Goal: Navigation & Orientation: Find specific page/section

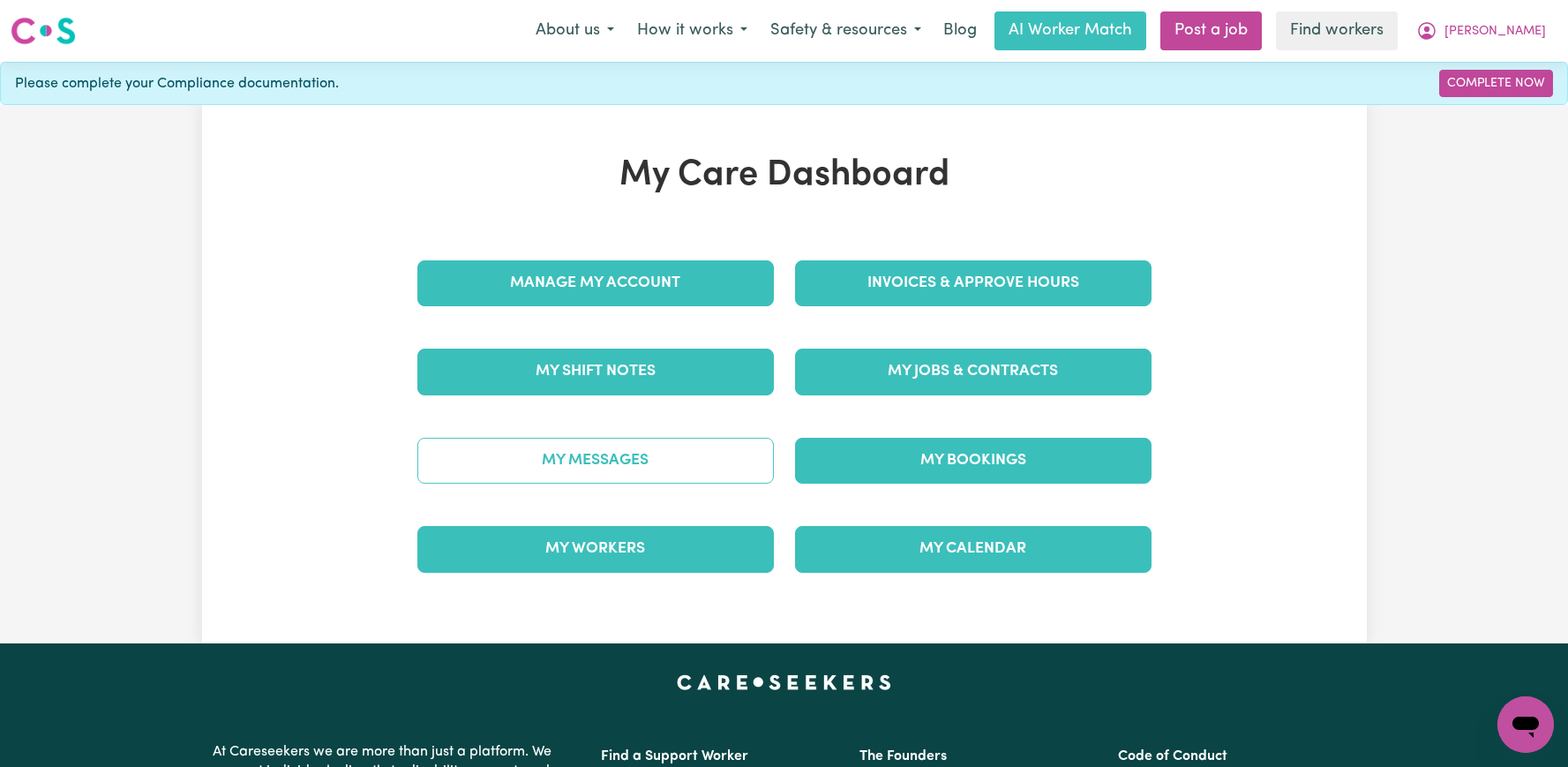
click at [621, 463] on link "My Messages" at bounding box center [595, 460] width 357 height 46
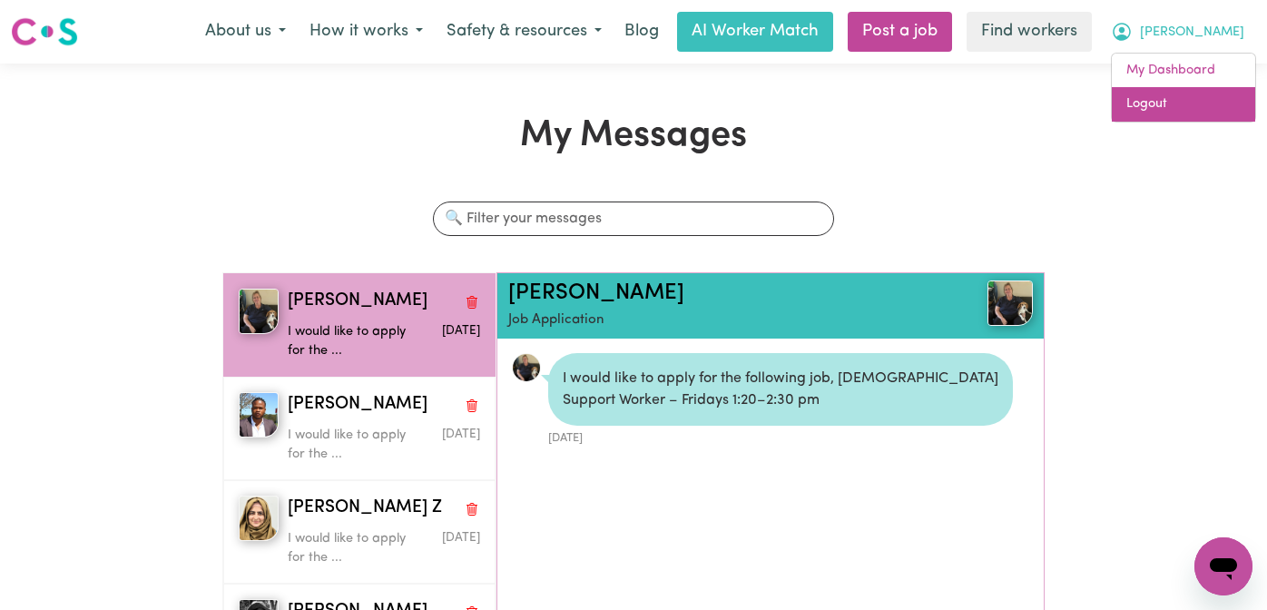
scroll to position [11, 0]
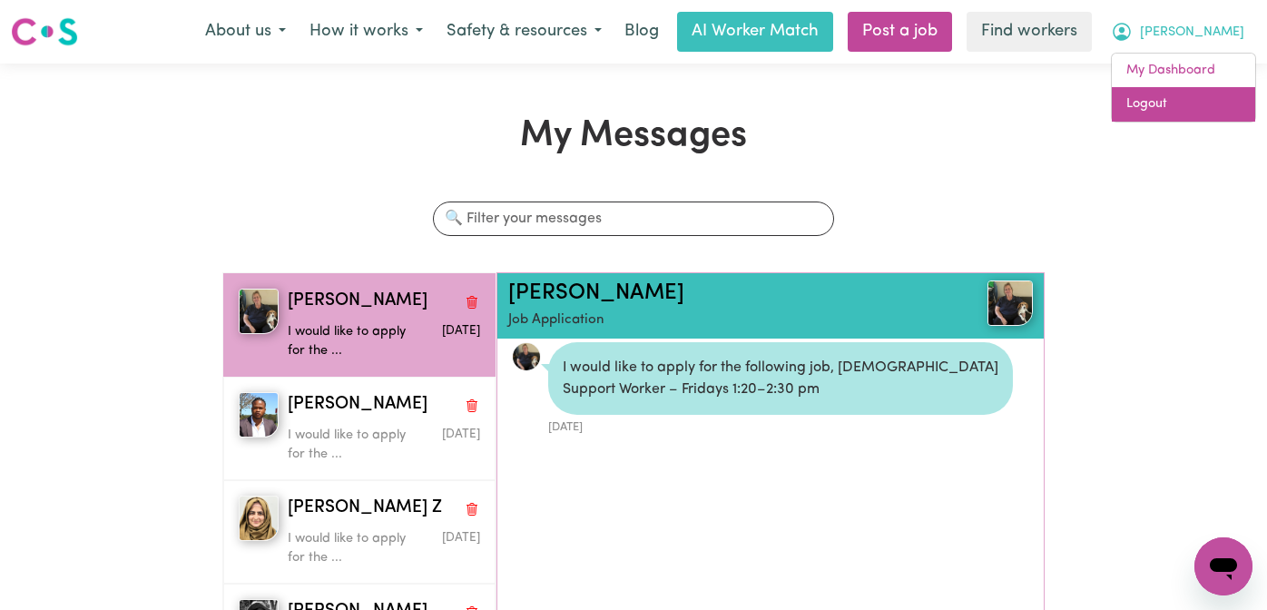
click at [1184, 94] on link "Logout" at bounding box center [1183, 104] width 143 height 34
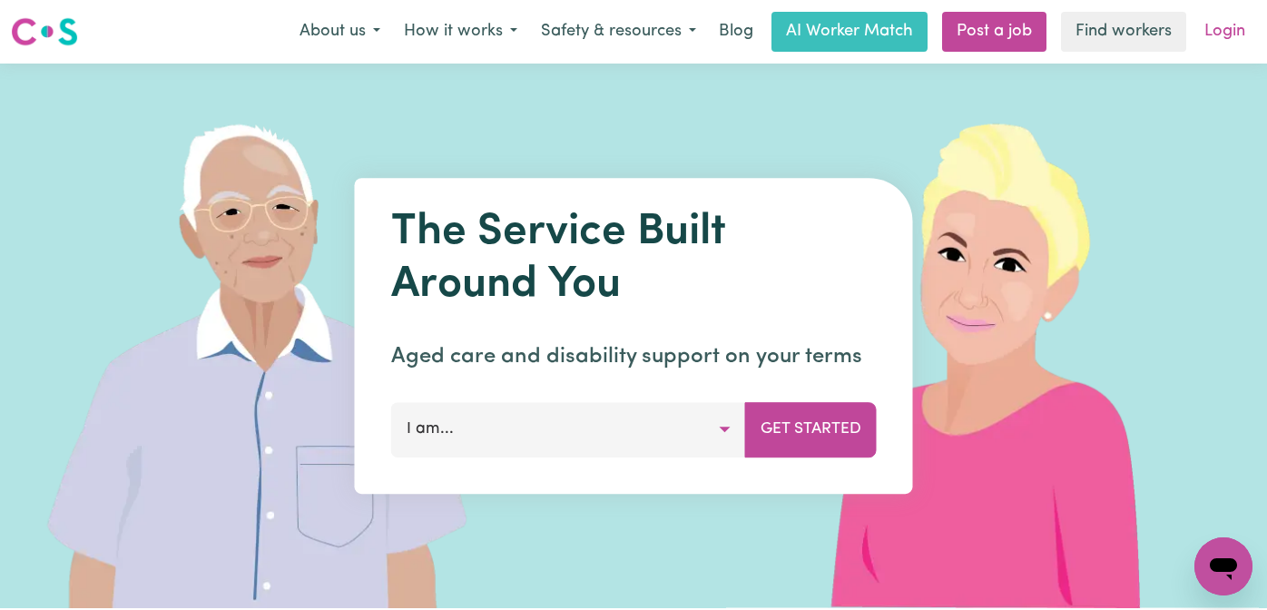
click at [1226, 37] on link "Login" at bounding box center [1225, 32] width 63 height 40
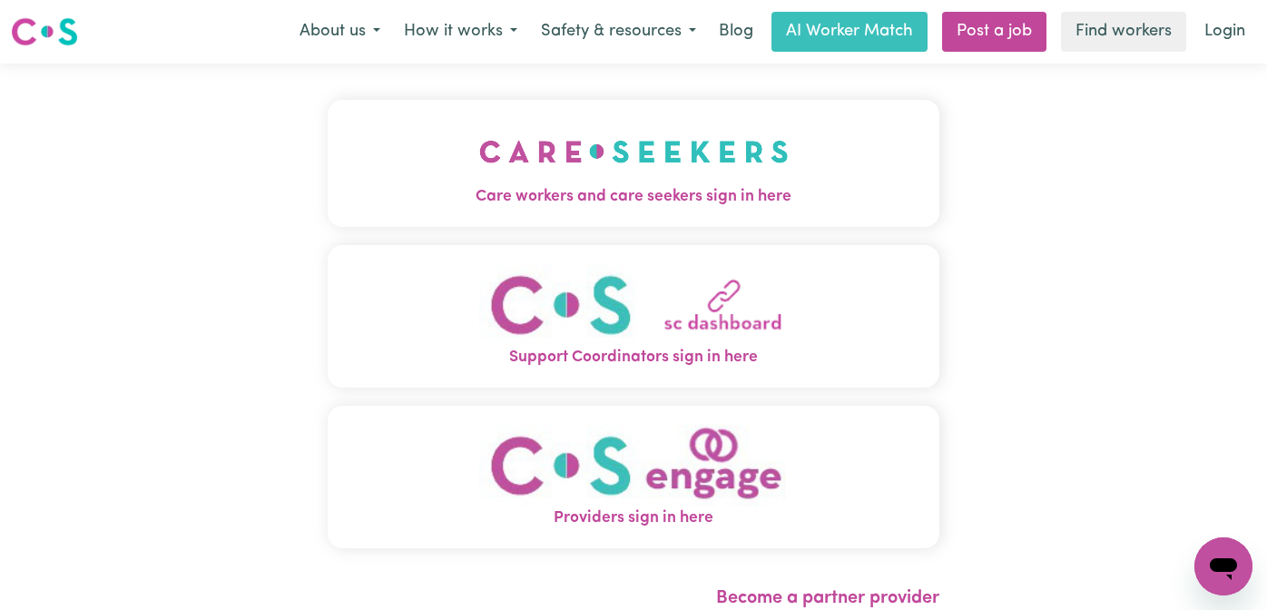
click at [590, 153] on img "Care workers and care seekers sign in here" at bounding box center [634, 151] width 310 height 67
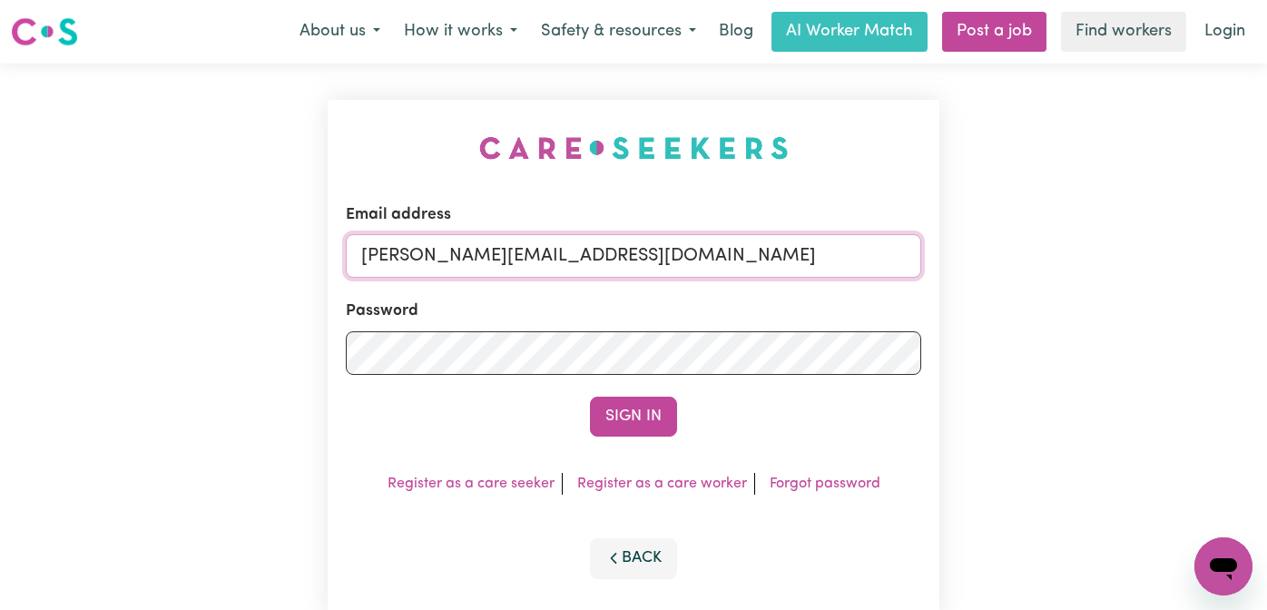
click at [778, 252] on input "[PERSON_NAME][EMAIL_ADDRESS][DOMAIN_NAME]" at bounding box center [634, 256] width 576 height 44
drag, startPoint x: 819, startPoint y: 261, endPoint x: 457, endPoint y: 260, distance: 362.2
click at [457, 260] on input "[EMAIL_ADDRESS][DOMAIN_NAME]" at bounding box center [634, 256] width 576 height 44
type input "[EMAIL_ADDRESS][DOMAIN_NAME]"
click at [590, 397] on button "Sign In" at bounding box center [633, 417] width 87 height 40
